Goal: Task Accomplishment & Management: Use online tool/utility

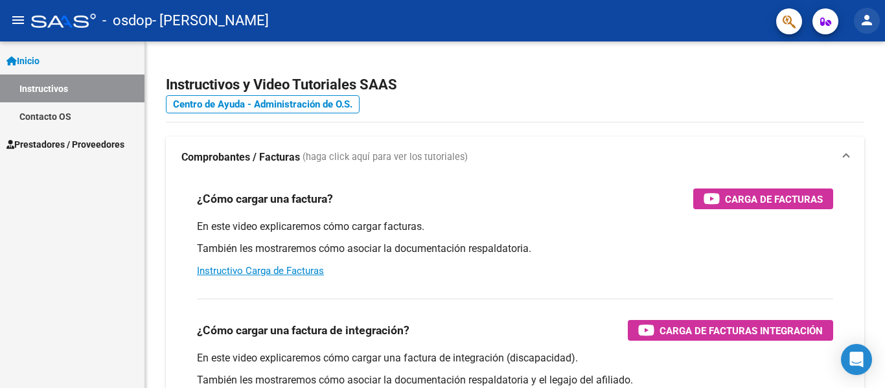
click at [865, 23] on mat-icon "person" at bounding box center [867, 20] width 16 height 16
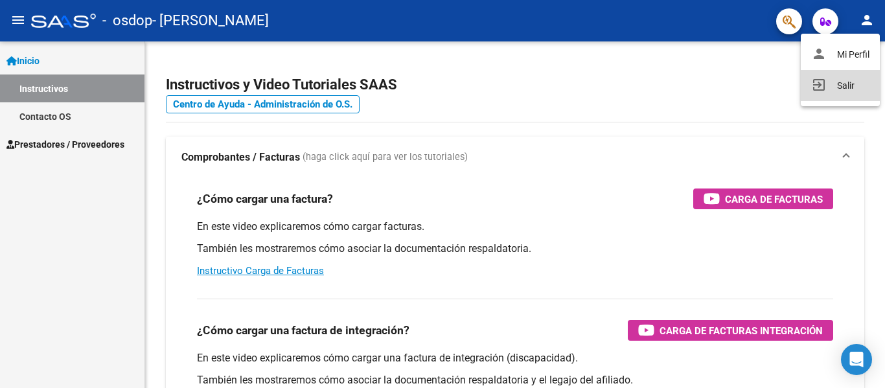
click at [830, 89] on button "exit_to_app Salir" at bounding box center [840, 85] width 79 height 31
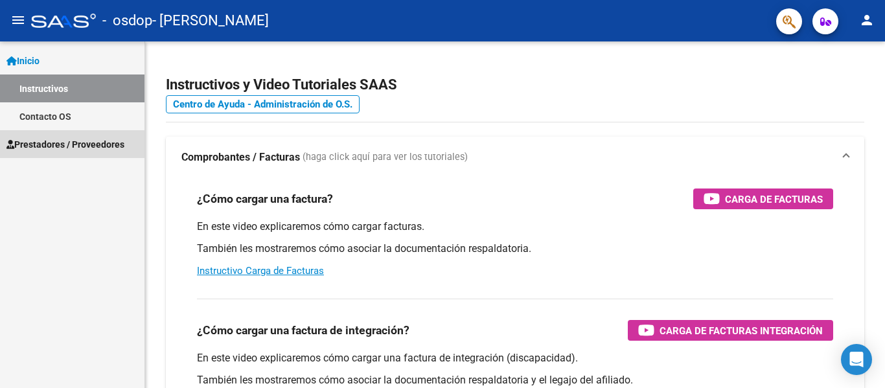
click at [45, 146] on span "Prestadores / Proveedores" at bounding box center [65, 144] width 118 height 14
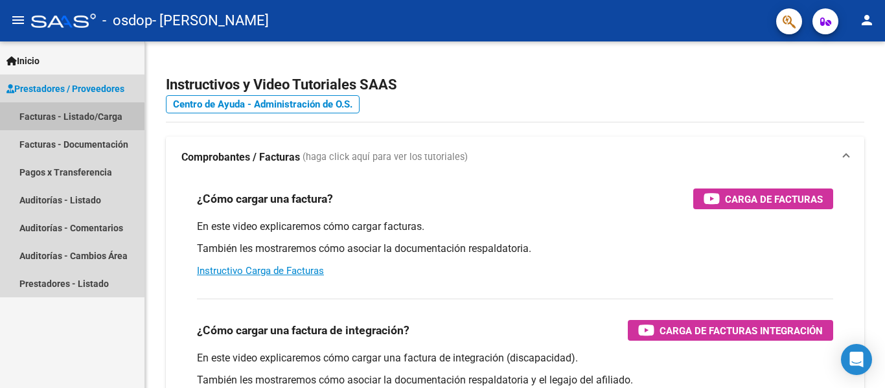
click at [67, 121] on link "Facturas - Listado/Carga" at bounding box center [72, 116] width 145 height 28
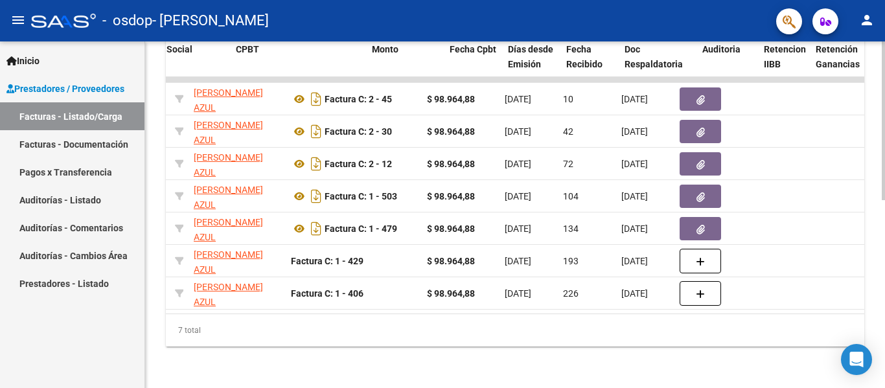
scroll to position [0, 393]
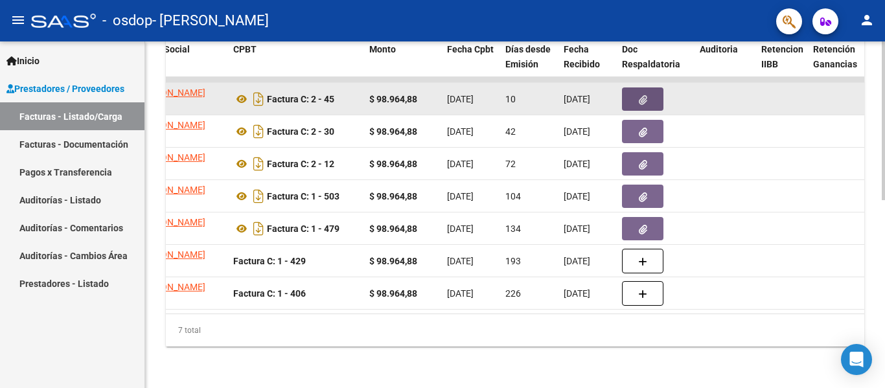
click at [657, 91] on button "button" at bounding box center [642, 98] width 41 height 23
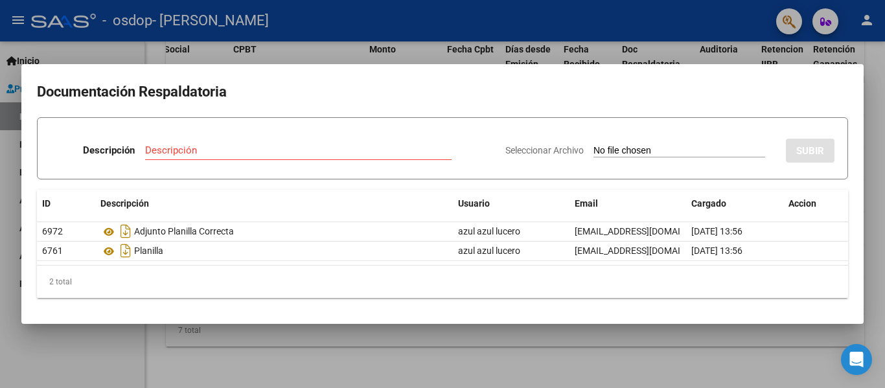
click at [774, 284] on div "2 total" at bounding box center [442, 282] width 811 height 32
click at [568, 350] on div at bounding box center [442, 194] width 885 height 388
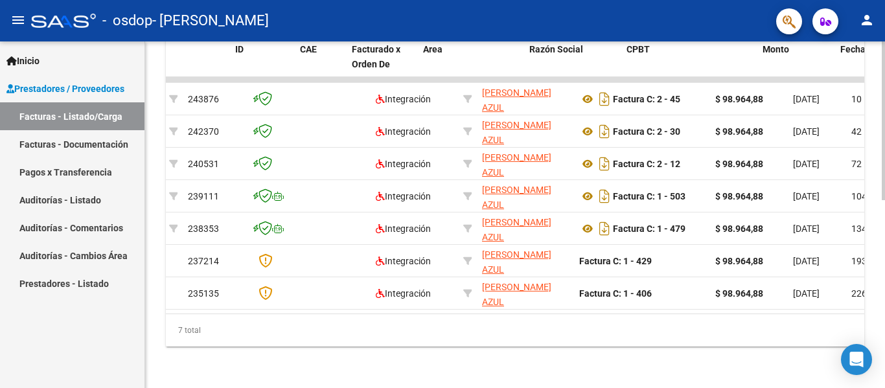
scroll to position [0, 0]
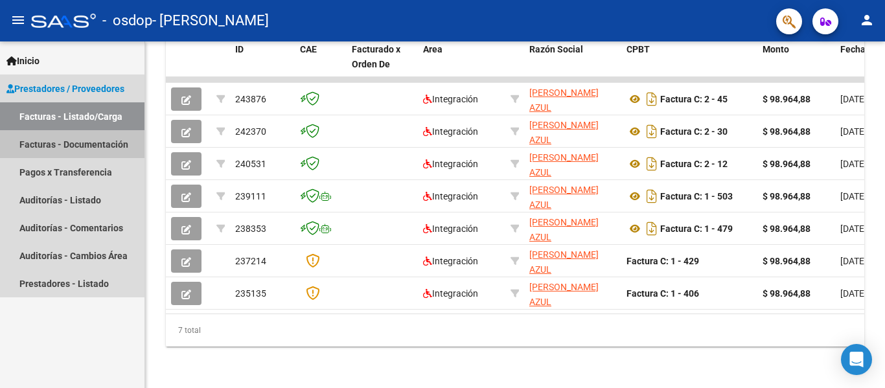
click at [87, 148] on link "Facturas - Documentación" at bounding box center [72, 144] width 145 height 28
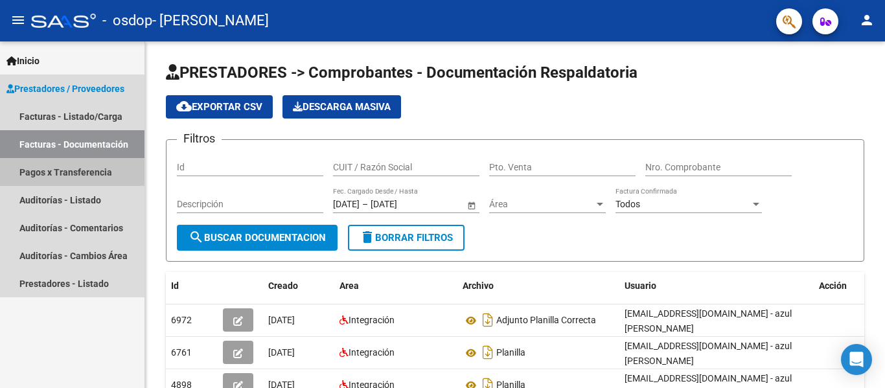
click at [75, 174] on link "Pagos x Transferencia" at bounding box center [72, 172] width 145 height 28
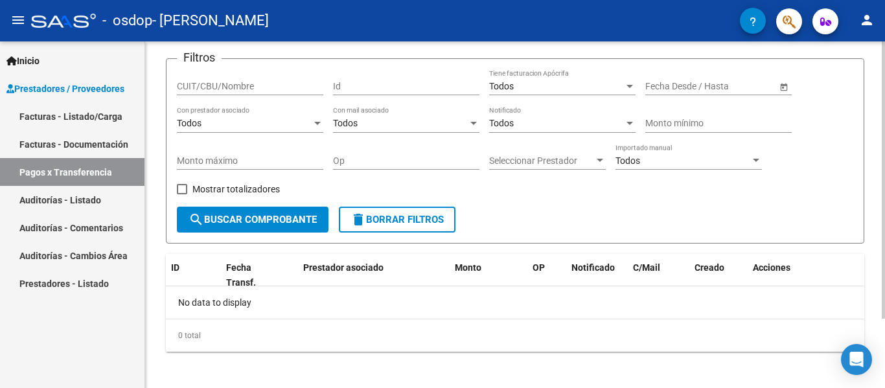
scroll to position [87, 0]
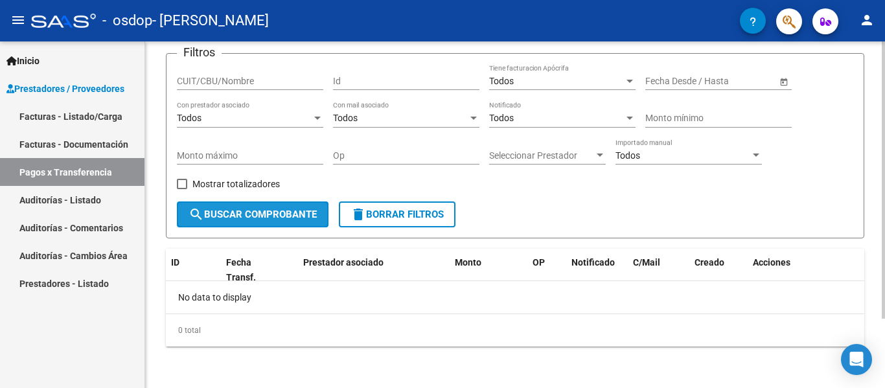
click at [229, 222] on button "search Buscar Comprobante" at bounding box center [253, 215] width 152 height 26
